Goal: Book appointment/travel/reservation

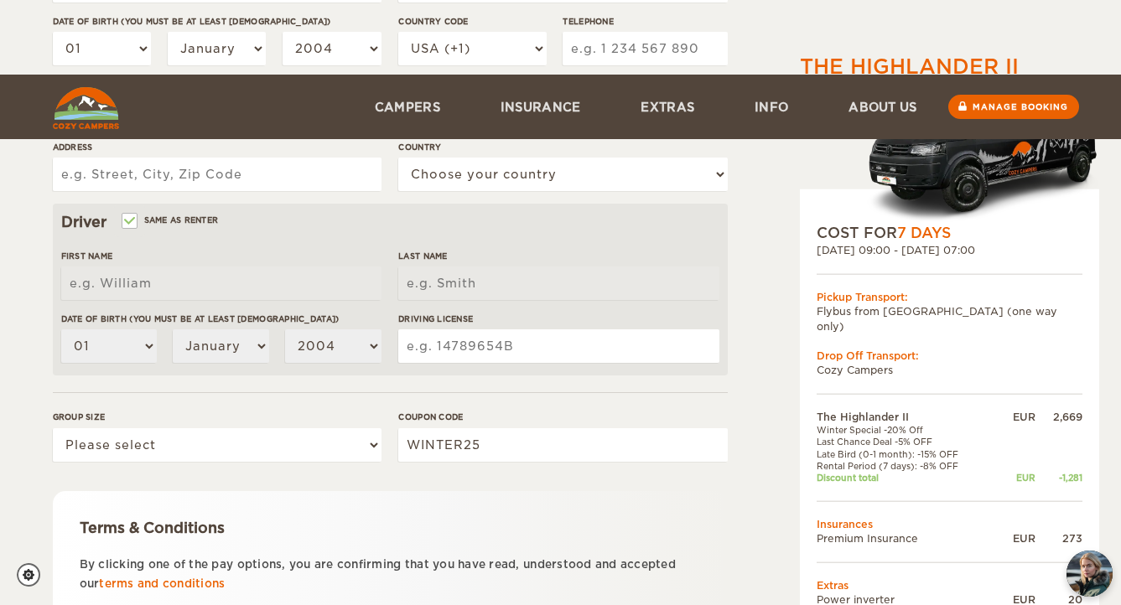
scroll to position [485, 0]
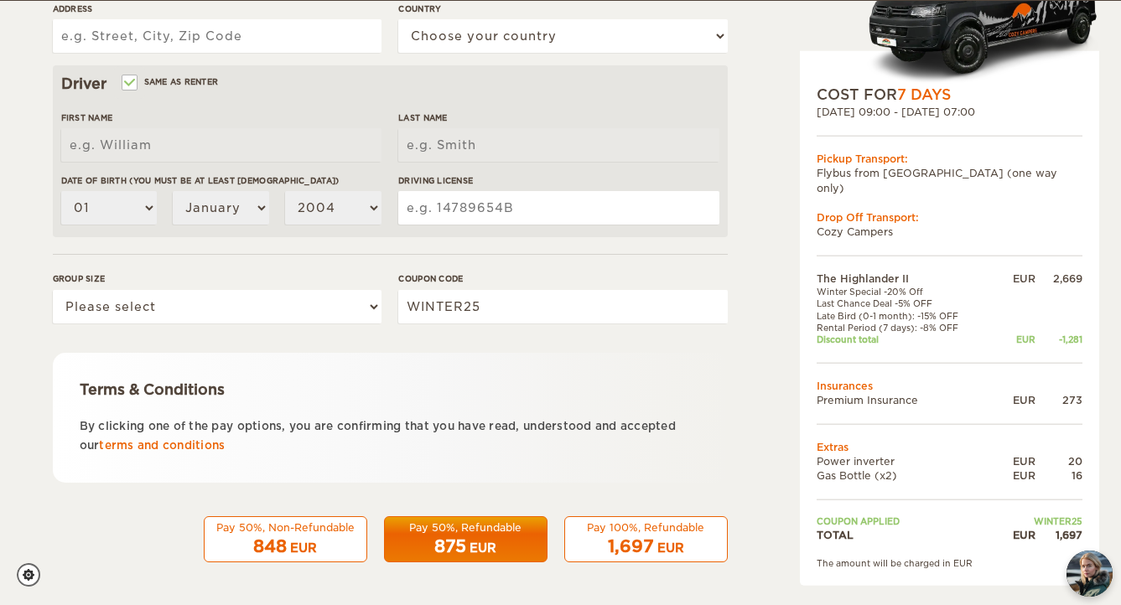
click at [317, 536] on div "848 EUR" at bounding box center [286, 547] width 142 height 24
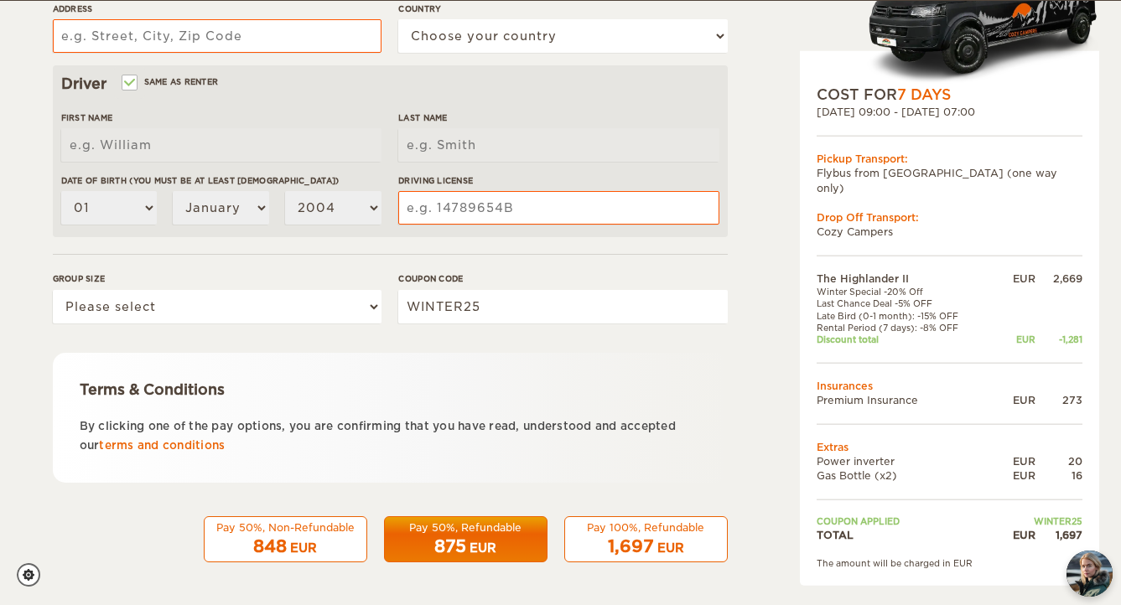
click at [327, 517] on button "Pay 50%, Non-Refundable 848 EUR" at bounding box center [285, 539] width 163 height 47
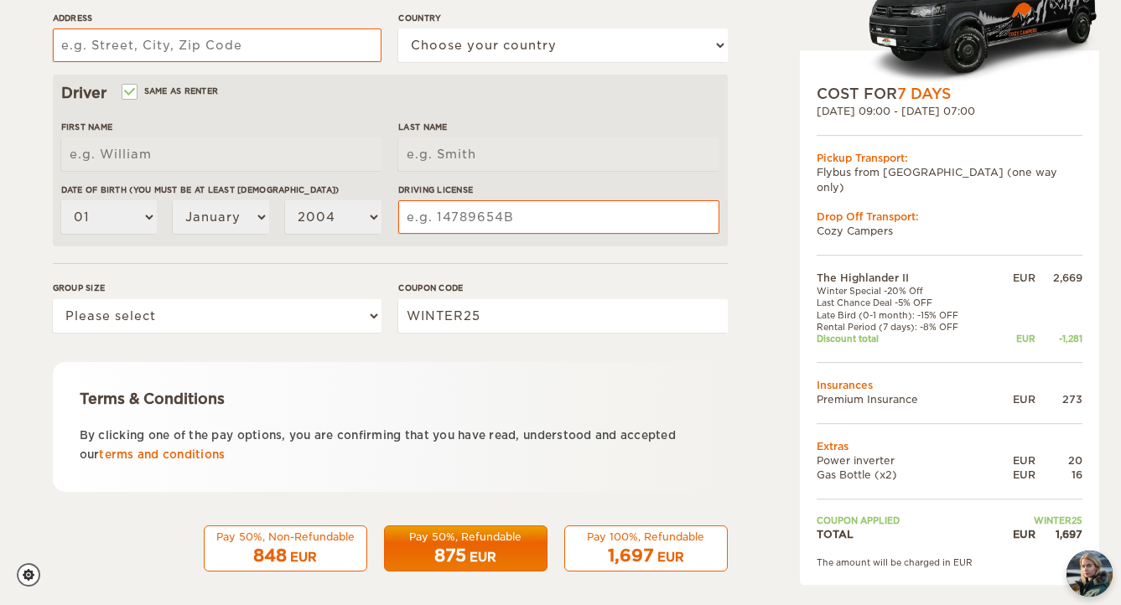
click at [317, 527] on button "Pay 50%, Non-Refundable 848 EUR" at bounding box center [285, 549] width 163 height 47
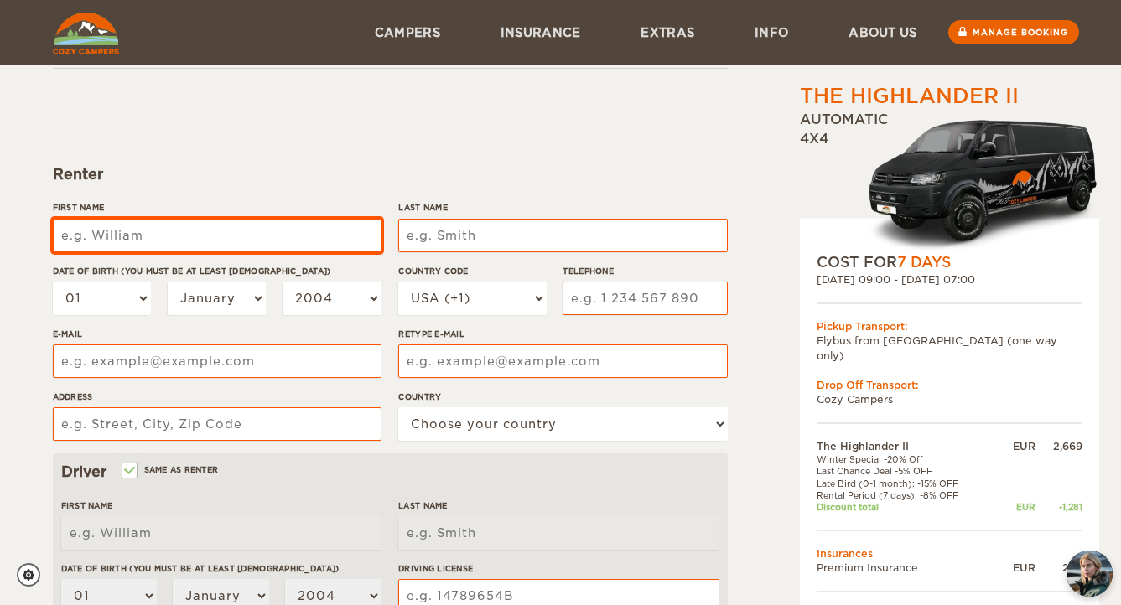
click at [298, 231] on input "First Name" at bounding box center [217, 236] width 329 height 34
type input "[PERSON_NAME]"
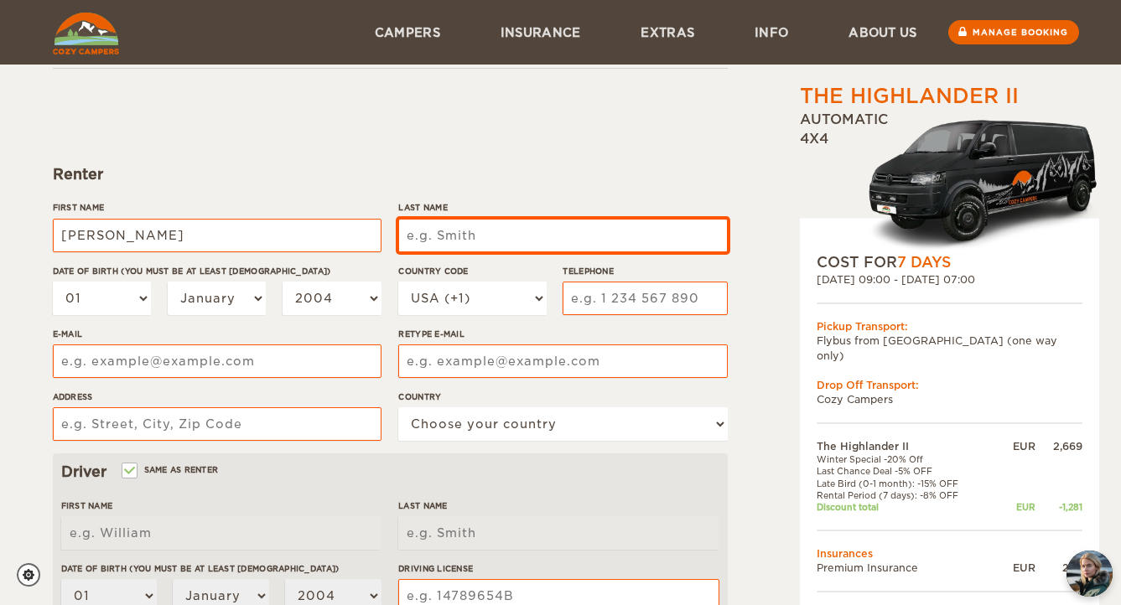
type input "Ellevsen"
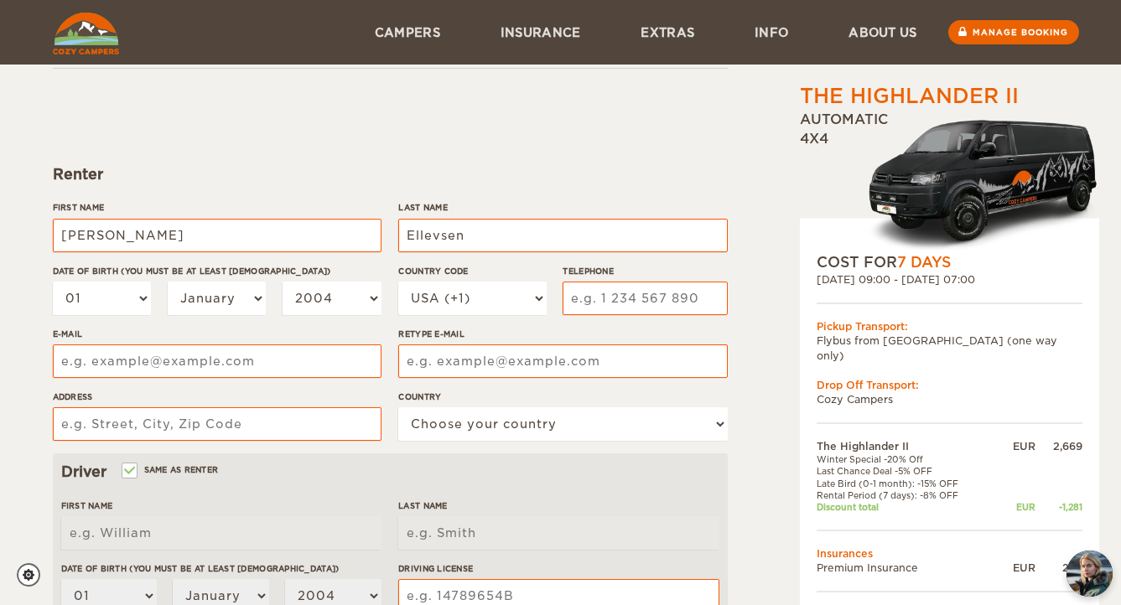
type input "7809318246"
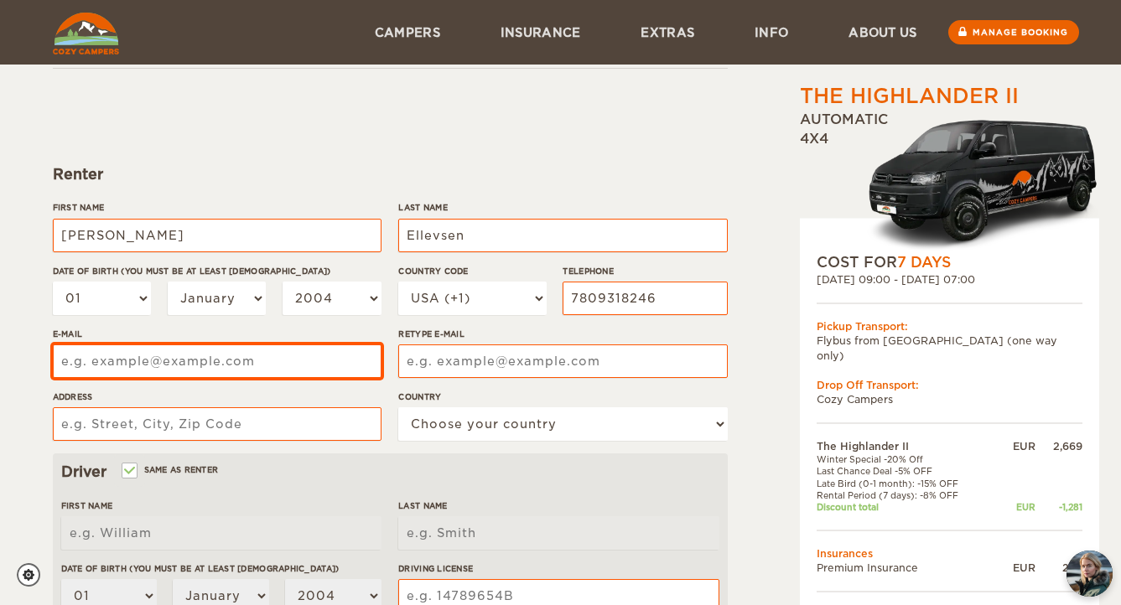
type input "[EMAIL_ADDRESS][DOMAIN_NAME]"
type input "[STREET_ADDRESS]"
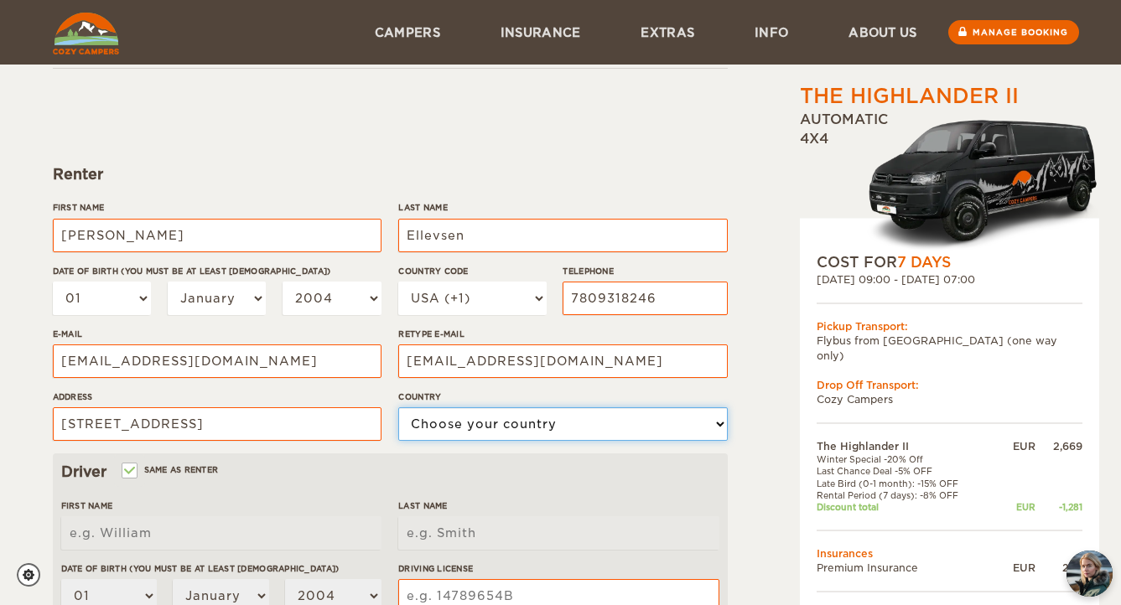
select select "38"
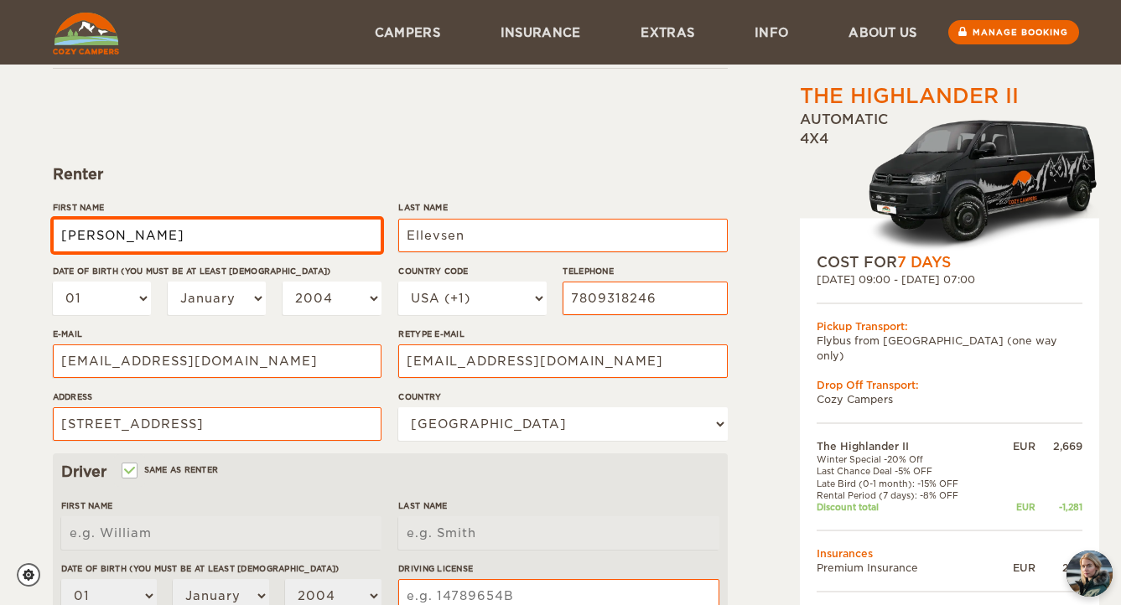
type input "[PERSON_NAME]"
type input "Ellevsen"
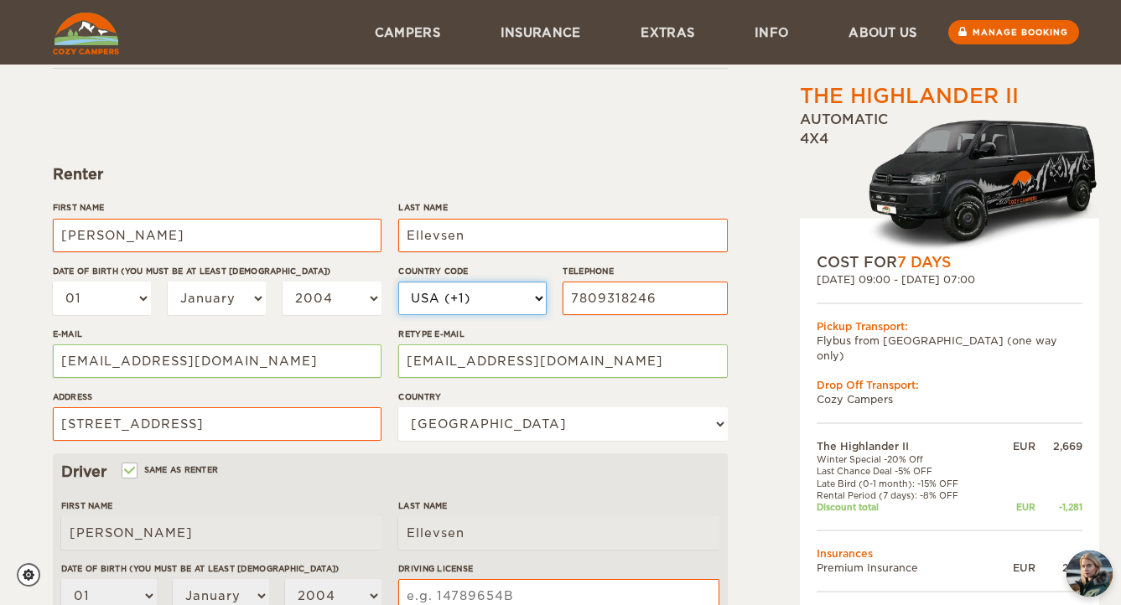
click at [422, 297] on select "USA (+1) [GEOGRAPHIC_DATA] (+44) [GEOGRAPHIC_DATA] (+49) [GEOGRAPHIC_DATA] (+21…" at bounding box center [472, 299] width 148 height 34
select select "1"
click at [398, 282] on select "USA (+1) [GEOGRAPHIC_DATA] (+44) [GEOGRAPHIC_DATA] (+49) [GEOGRAPHIC_DATA] (+21…" at bounding box center [472, 299] width 148 height 34
click at [763, 468] on div "The Highlander II Expand Collapse Total 1,697 EUR Automatic 4x4 COST FOR 7 Days…" at bounding box center [906, 480] width 324 height 992
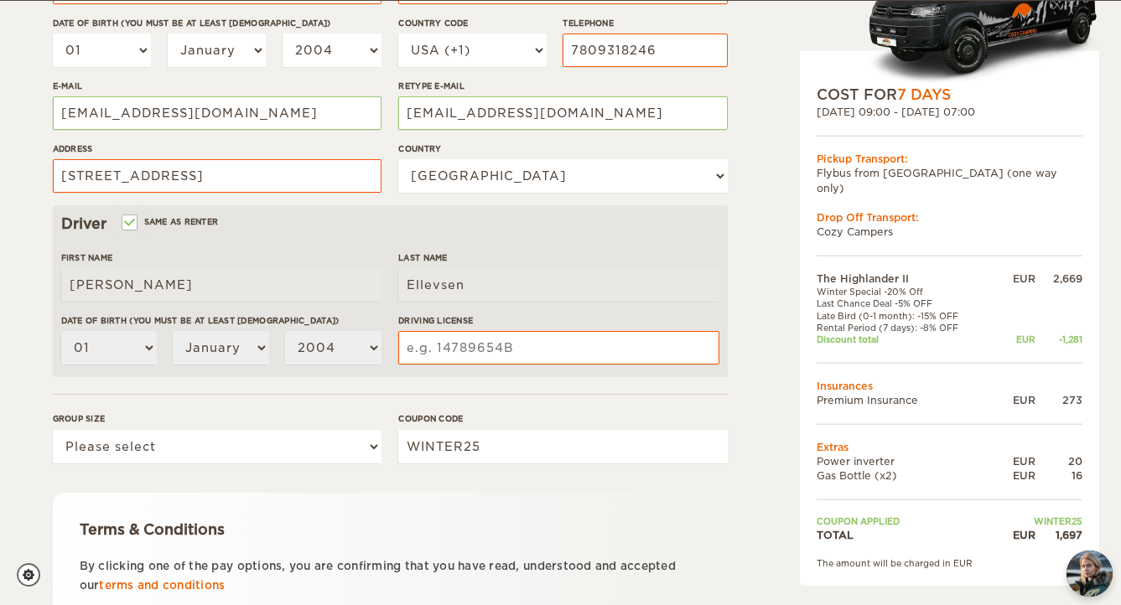
scroll to position [368, 0]
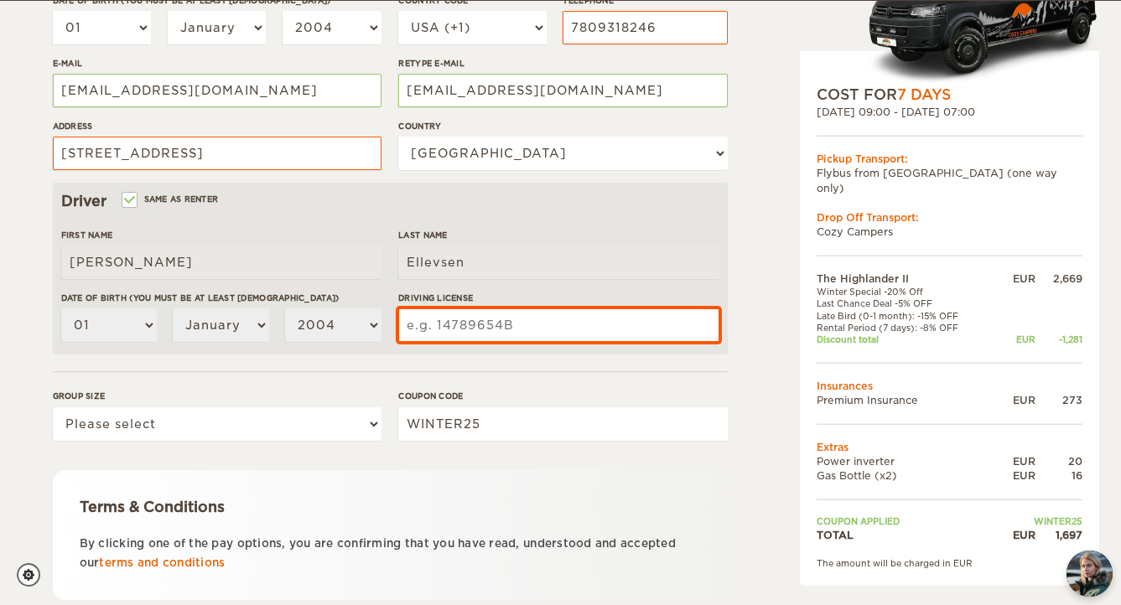
click at [569, 328] on input "Driving License" at bounding box center [558, 325] width 320 height 34
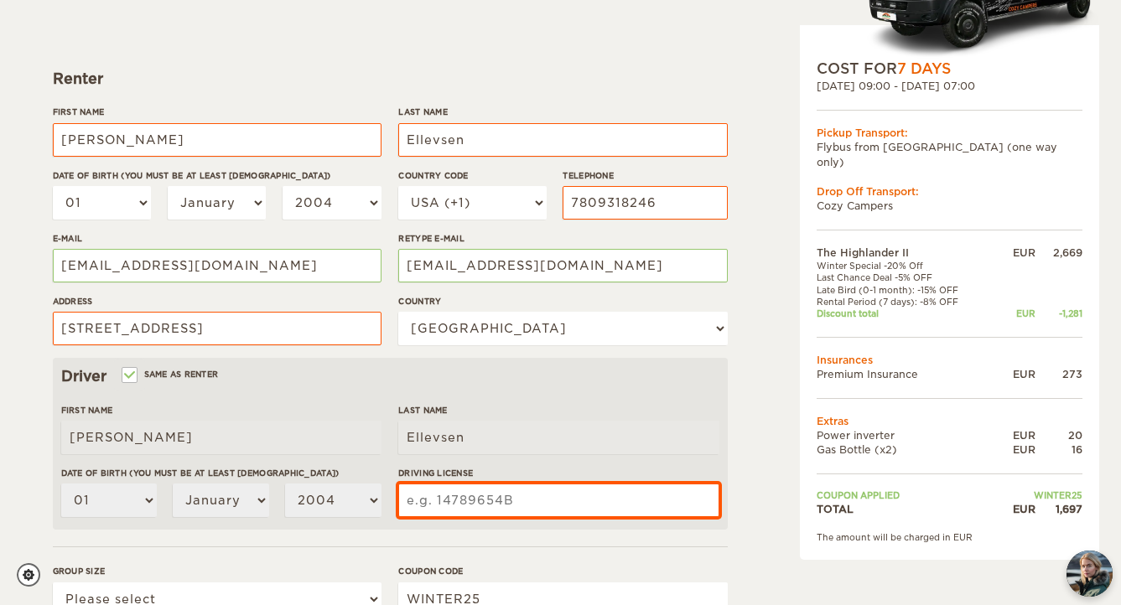
scroll to position [0, 0]
